Goal: Task Accomplishment & Management: Manage account settings

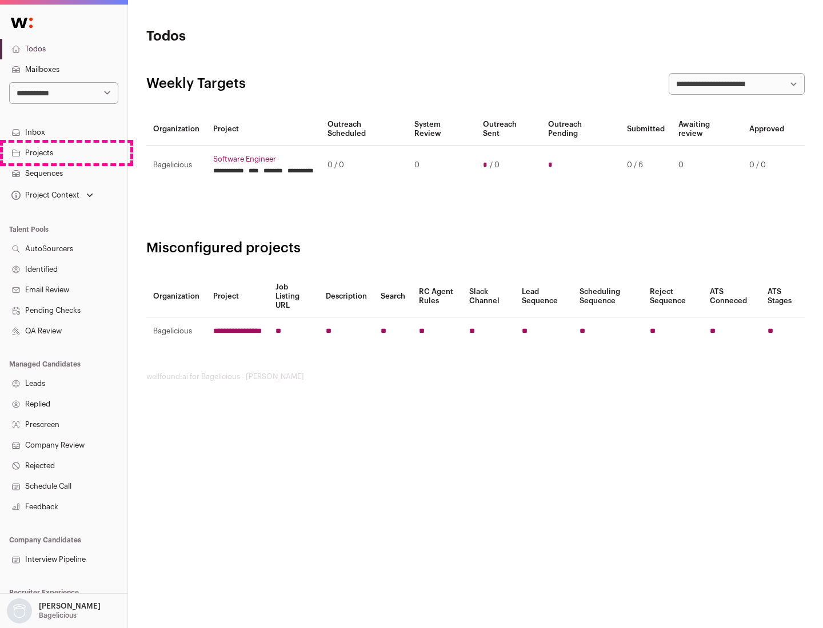
click at [63, 153] on link "Projects" at bounding box center [63, 153] width 127 height 21
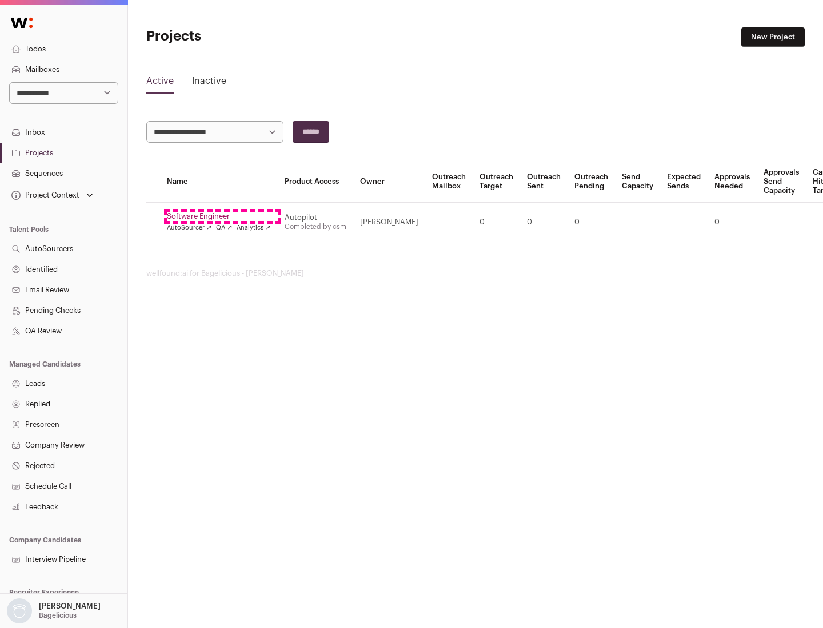
click at [222, 217] on link "Software Engineer" at bounding box center [219, 216] width 104 height 9
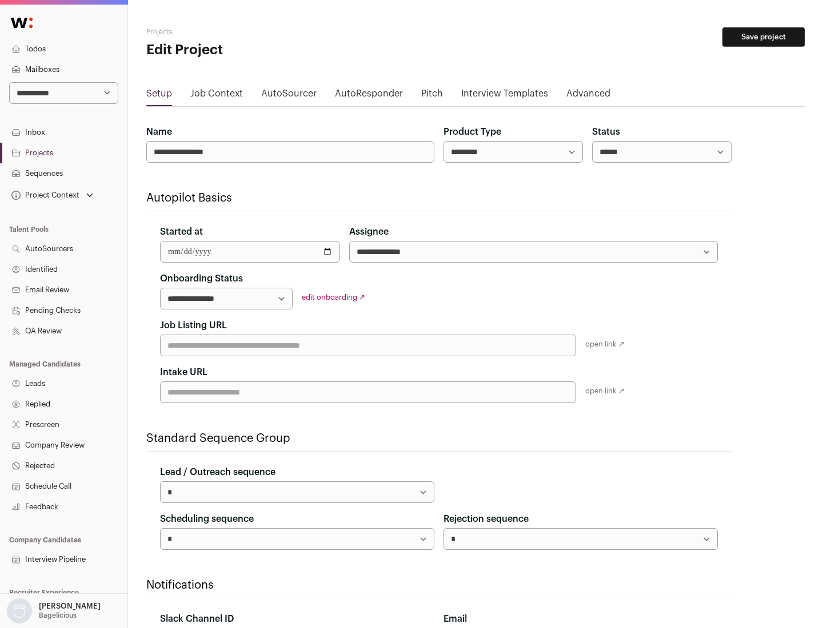
click at [763, 37] on button "Save project" at bounding box center [763, 36] width 82 height 19
